Goal: Information Seeking & Learning: Understand process/instructions

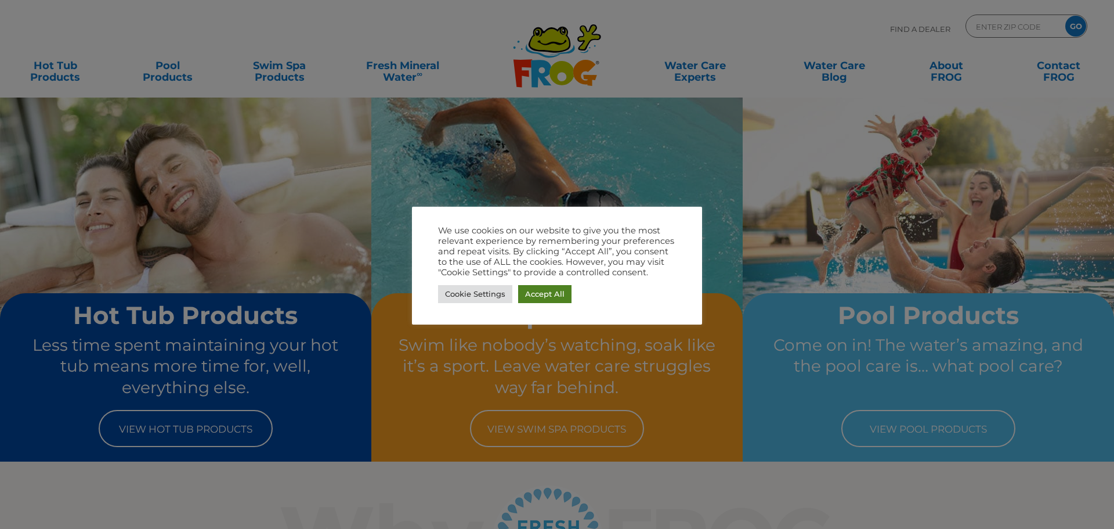
click at [526, 297] on link "Accept All" at bounding box center [544, 294] width 53 height 18
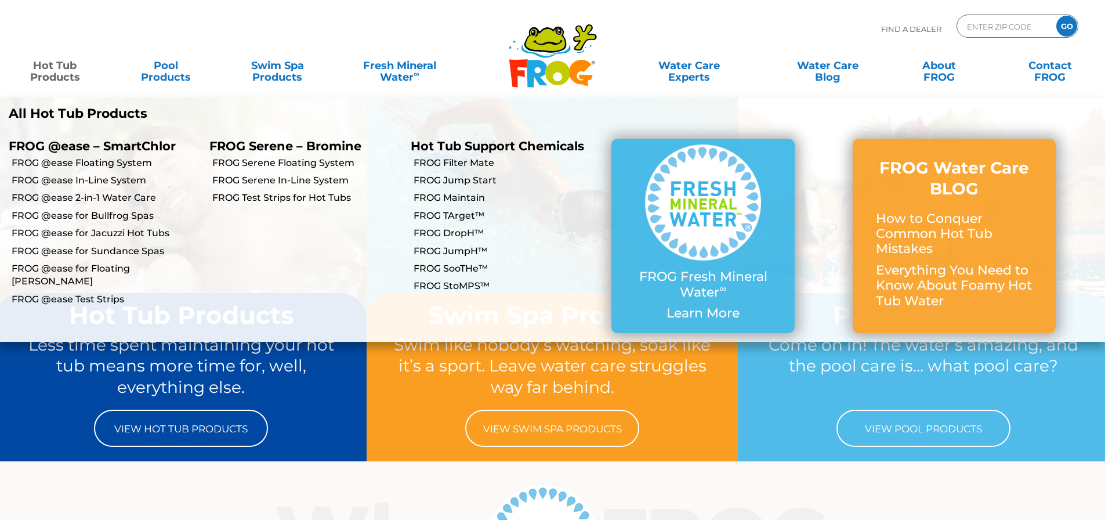
click at [54, 74] on link "Hot Tub Products" at bounding box center [55, 65] width 86 height 23
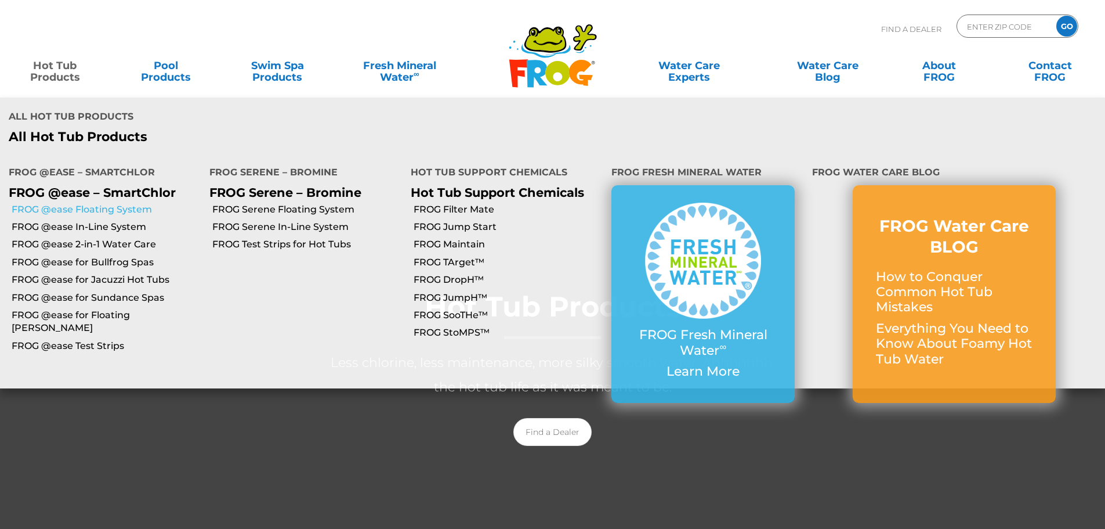
click at [92, 203] on link "FROG @ease Floating System" at bounding box center [106, 209] width 189 height 13
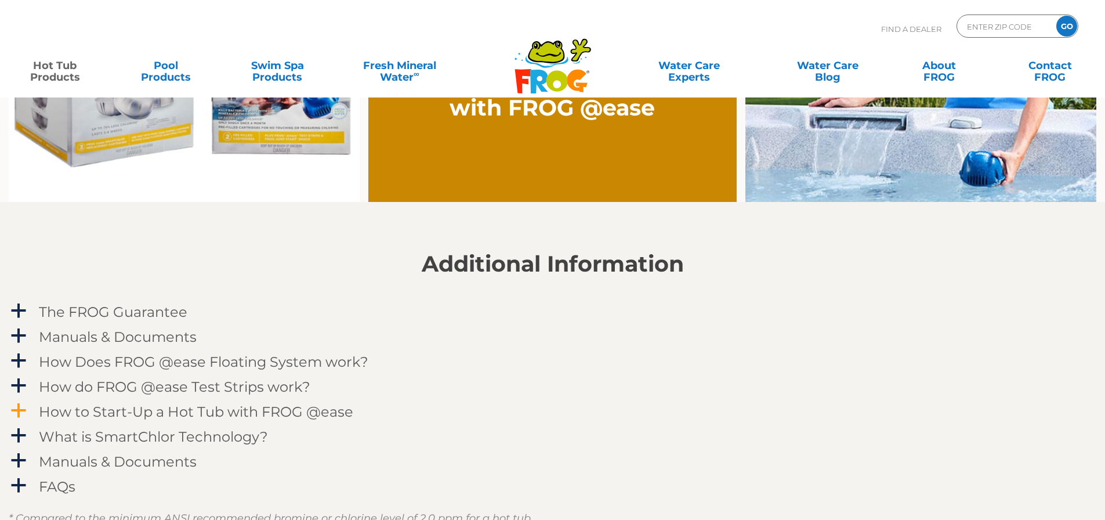
scroll to position [1087, 0]
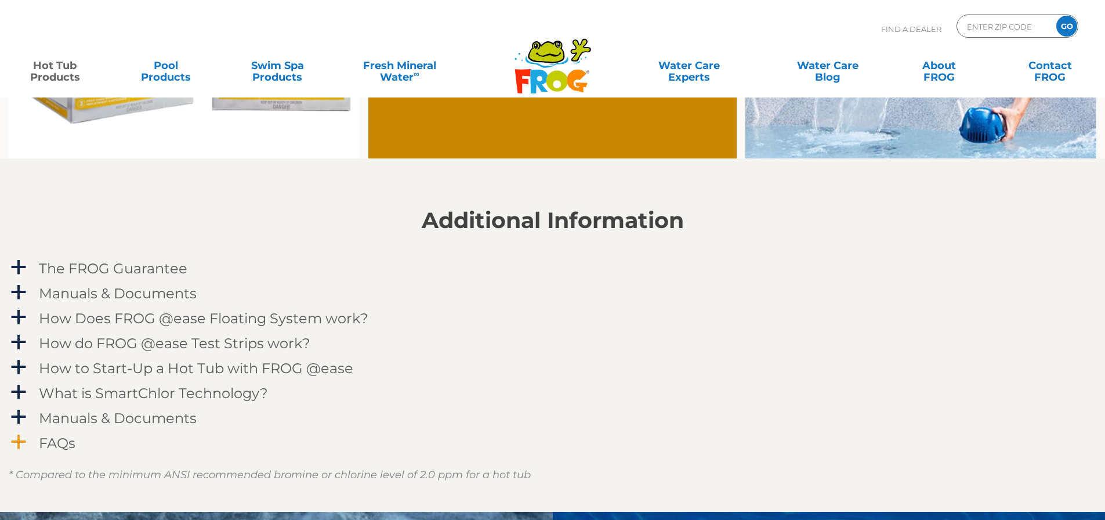
click at [106, 444] on div "FAQs" at bounding box center [498, 442] width 925 height 21
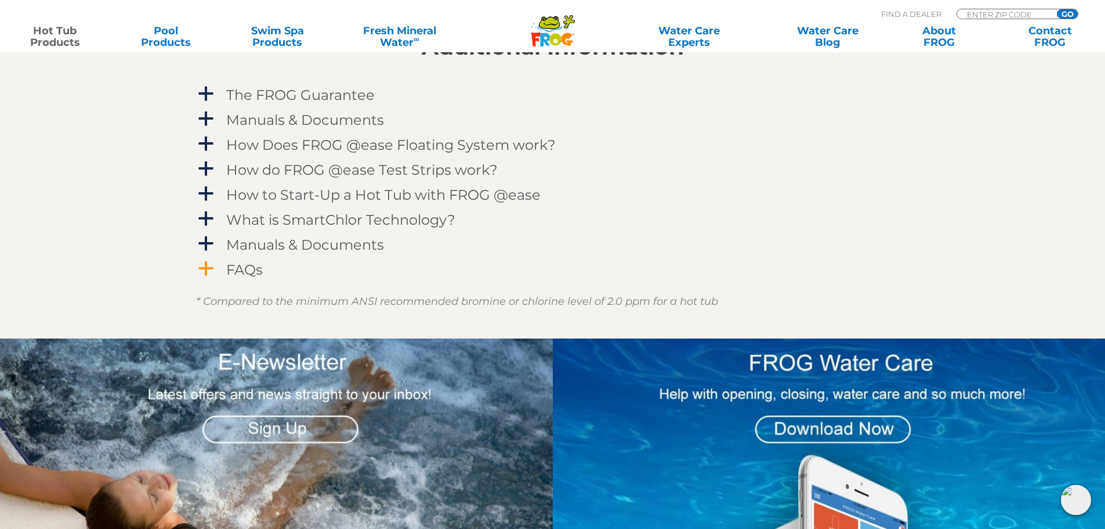
click at [249, 274] on h4 "FAQs" at bounding box center [244, 270] width 37 height 16
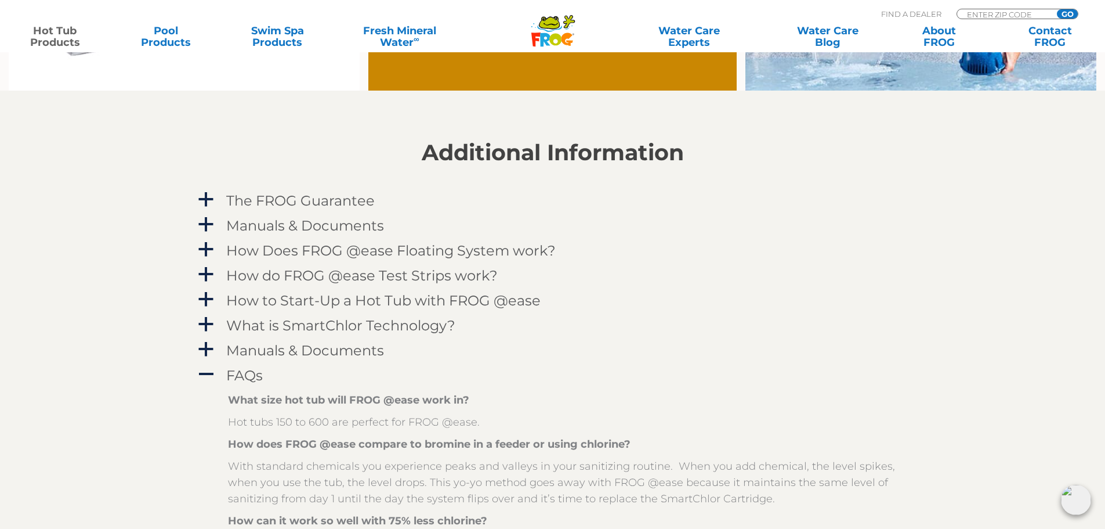
scroll to position [1154, 0]
click at [312, 220] on h4 "Manuals & Documents" at bounding box center [305, 226] width 158 height 16
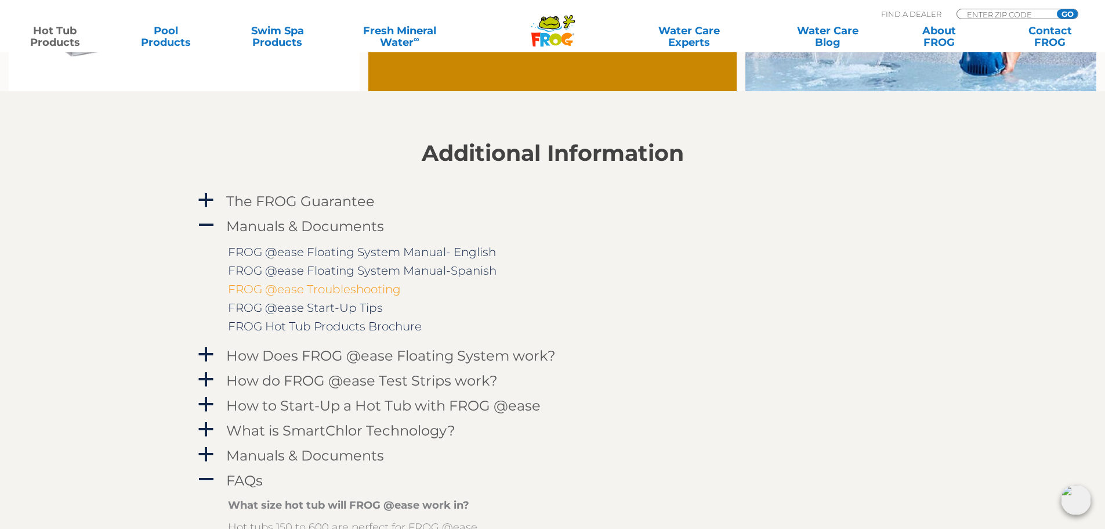
click at [367, 292] on link "FROG @ease Troubleshooting" at bounding box center [314, 289] width 173 height 14
